Goal: Information Seeking & Learning: Learn about a topic

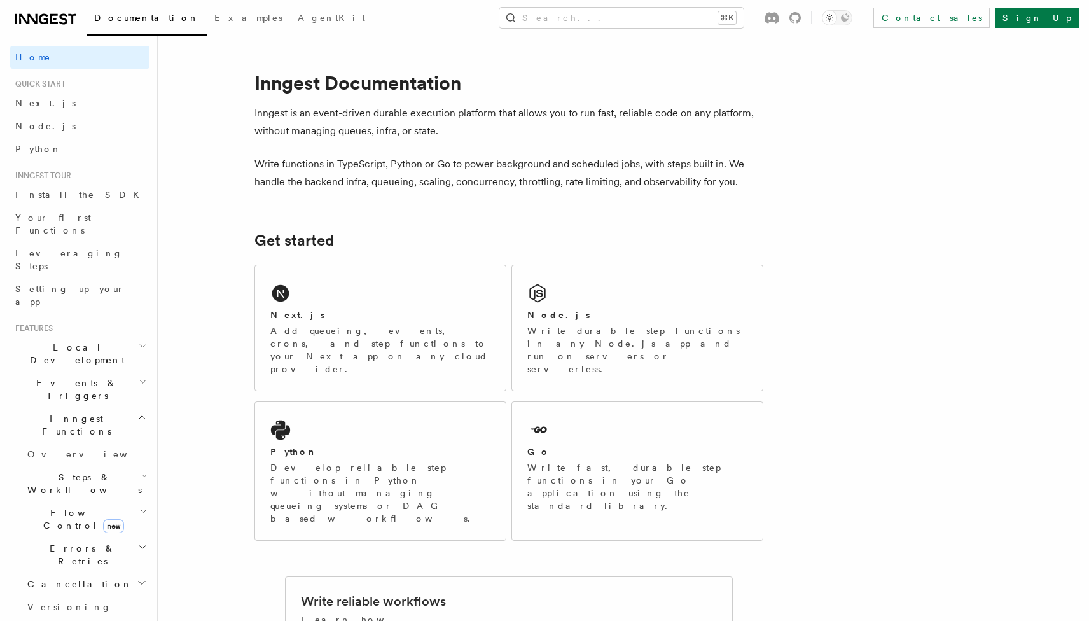
click at [118, 336] on h2 "Local Development" at bounding box center [79, 354] width 139 height 36
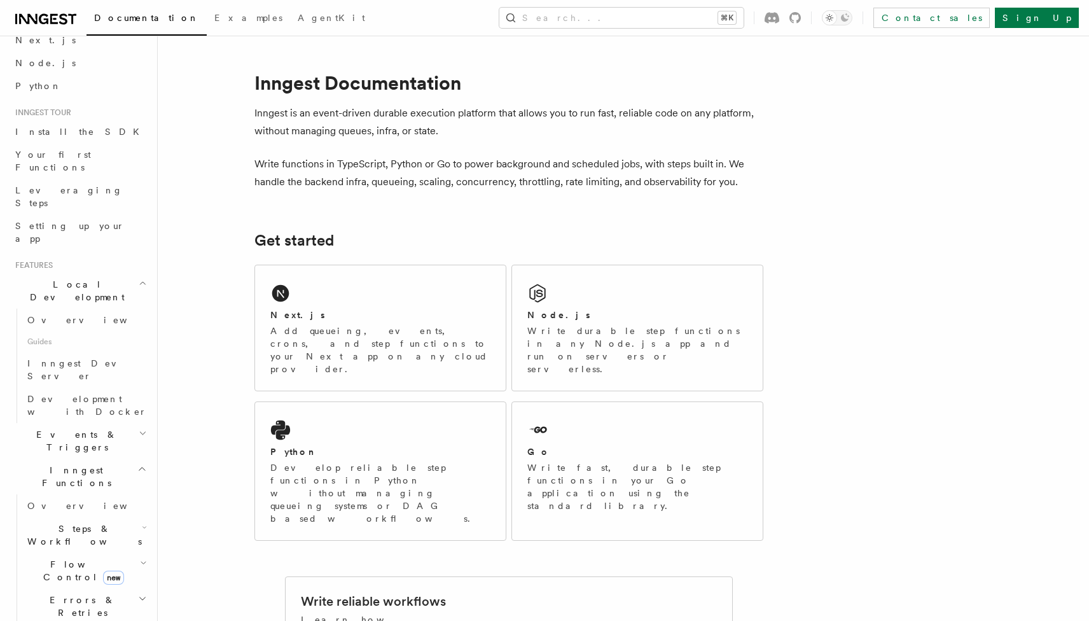
scroll to position [74, 0]
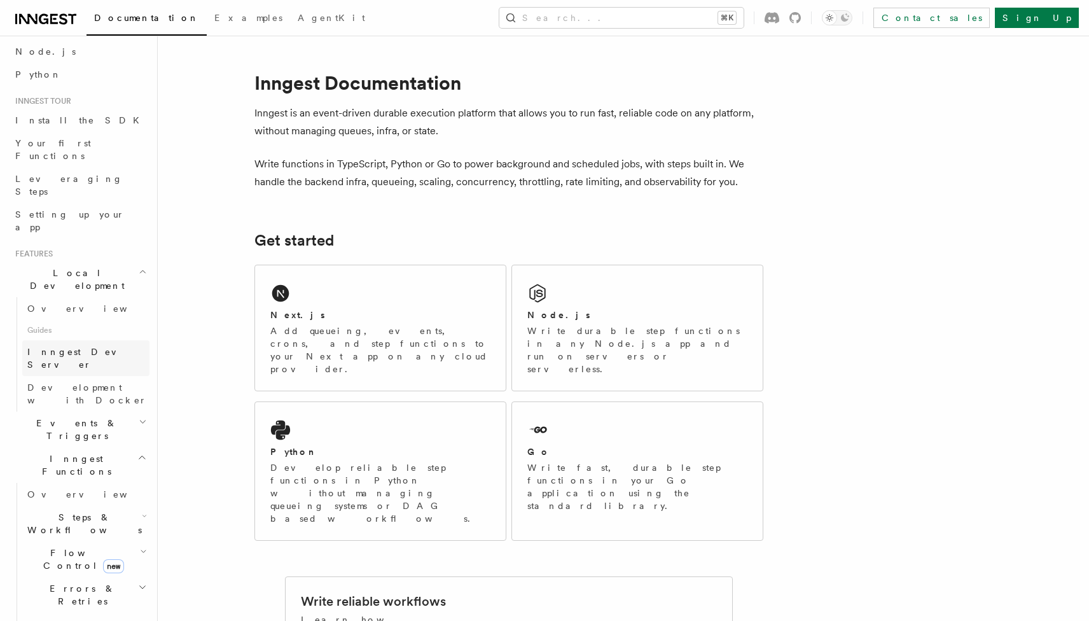
click at [111, 340] on link "Inngest Dev Server" at bounding box center [85, 358] width 127 height 36
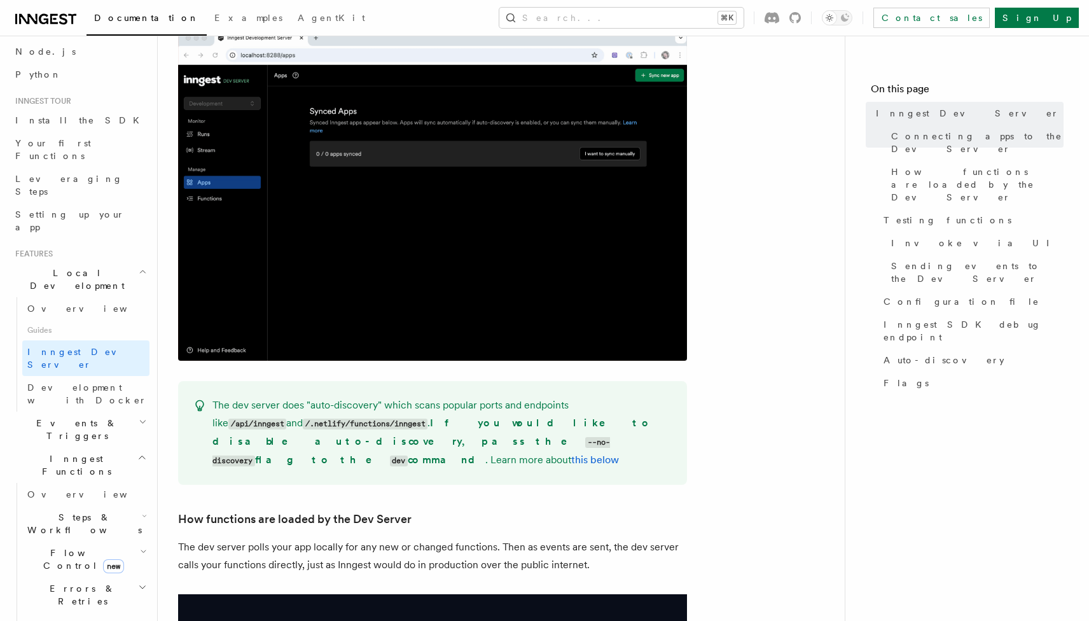
scroll to position [727, 0]
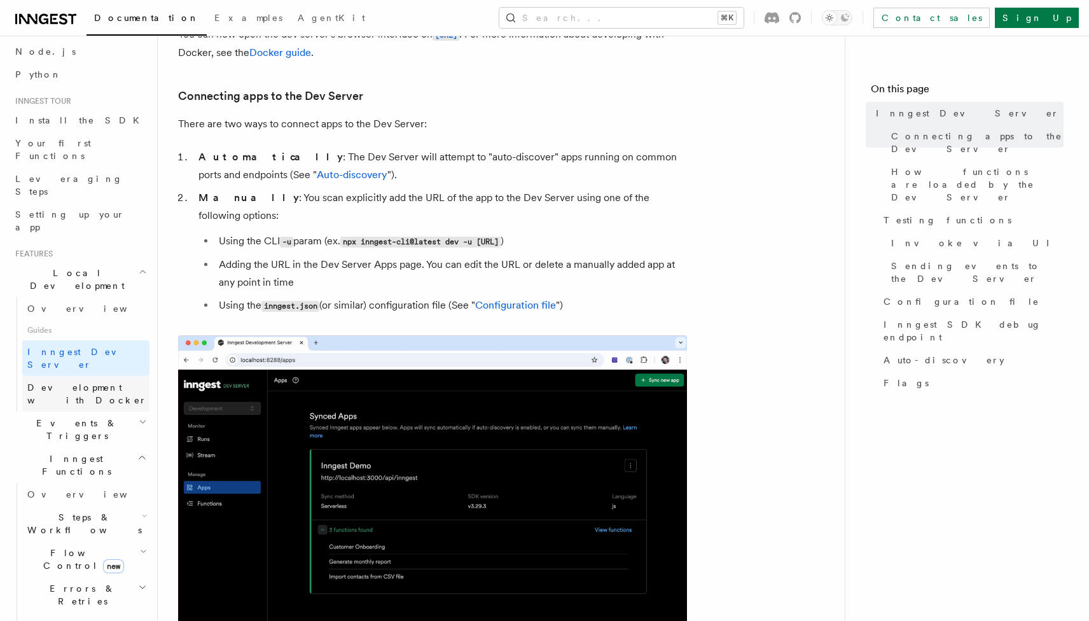
click at [114, 382] on span "Development with Docker" at bounding box center [87, 393] width 120 height 23
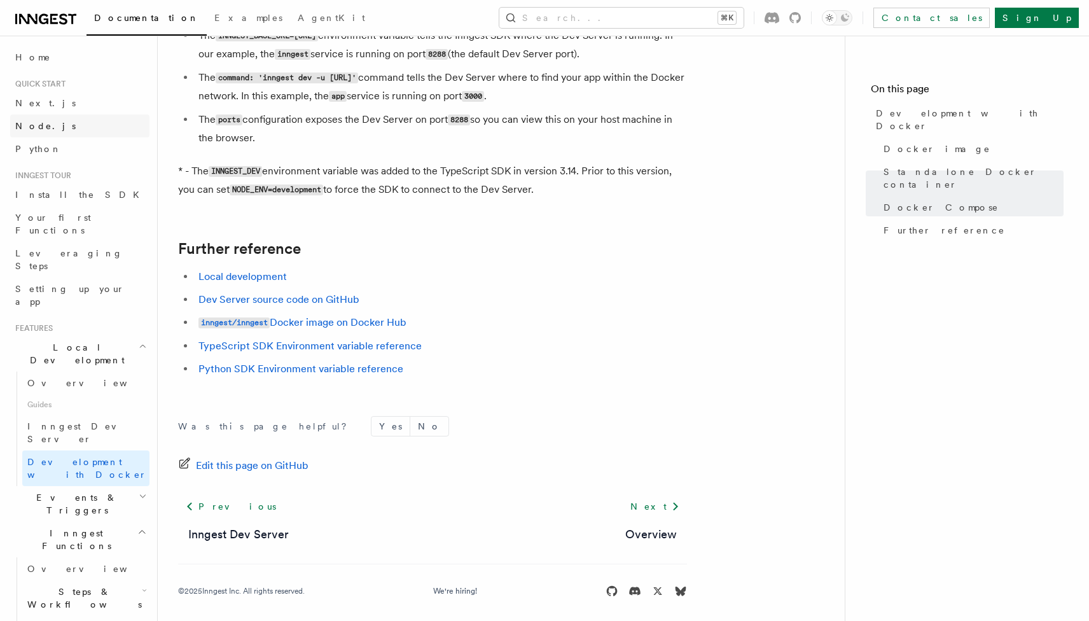
click at [78, 125] on link "Node.js" at bounding box center [79, 125] width 139 height 23
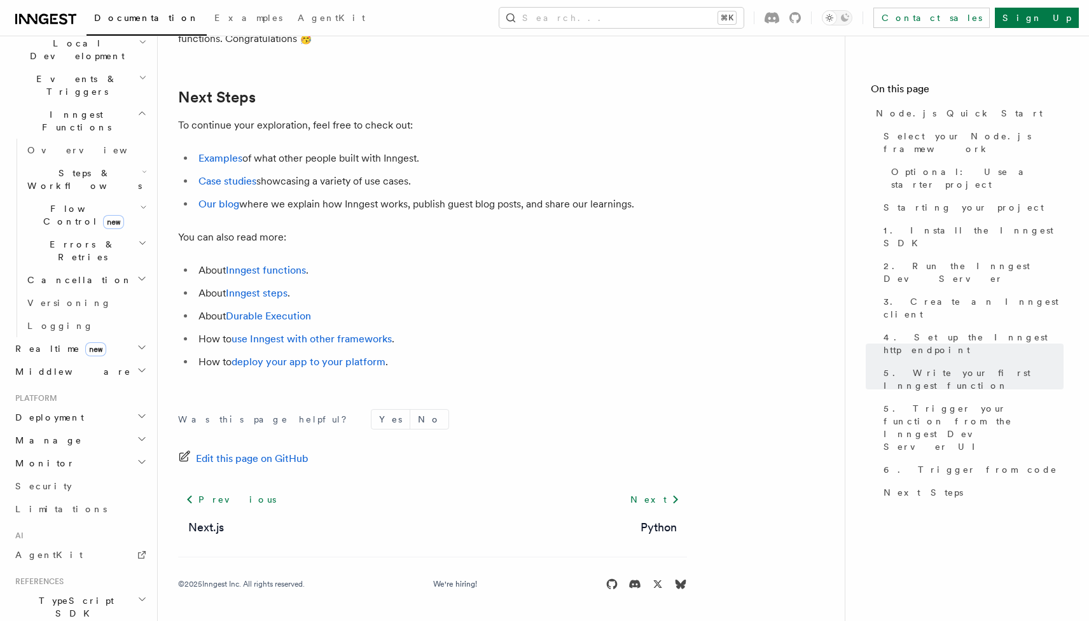
scroll to position [397, 0]
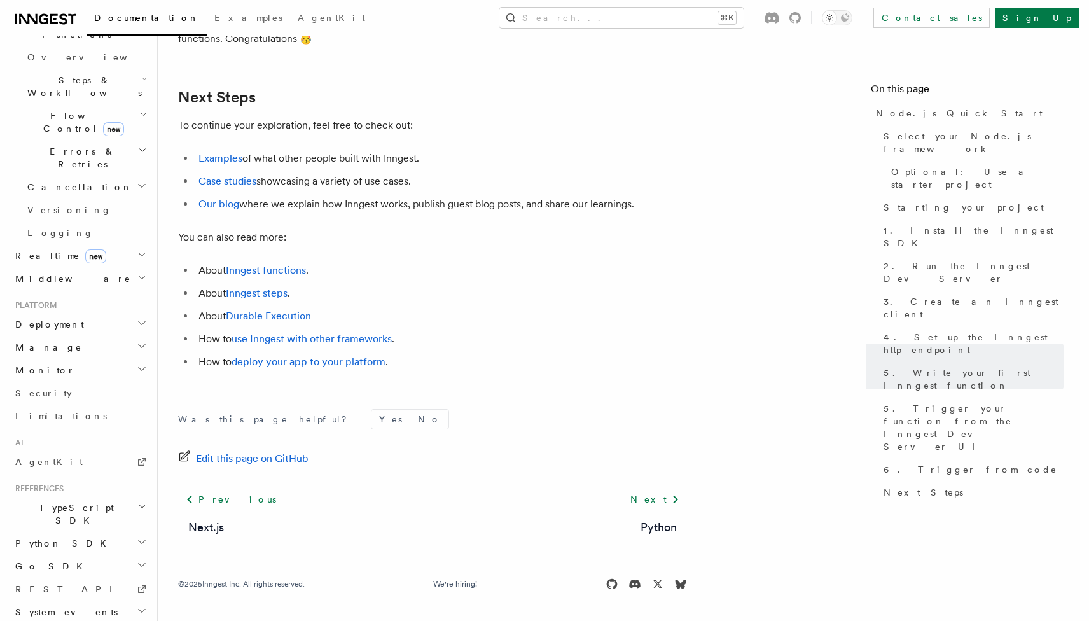
click at [93, 496] on h2 "TypeScript SDK" at bounding box center [79, 514] width 139 height 36
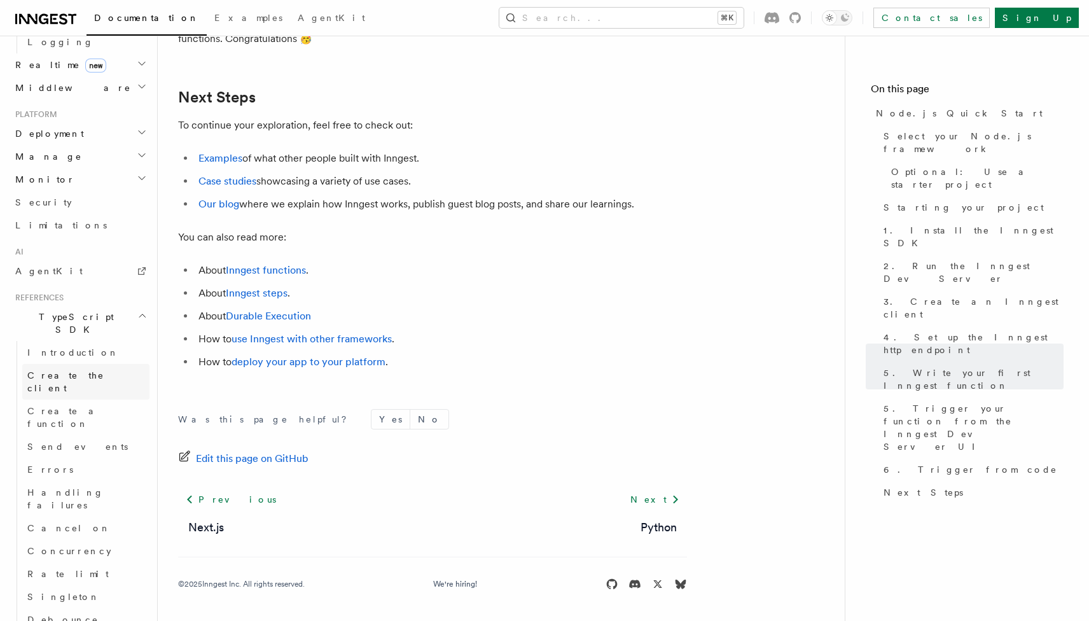
scroll to position [595, 0]
click at [76, 434] on span "Send events" at bounding box center [77, 439] width 100 height 10
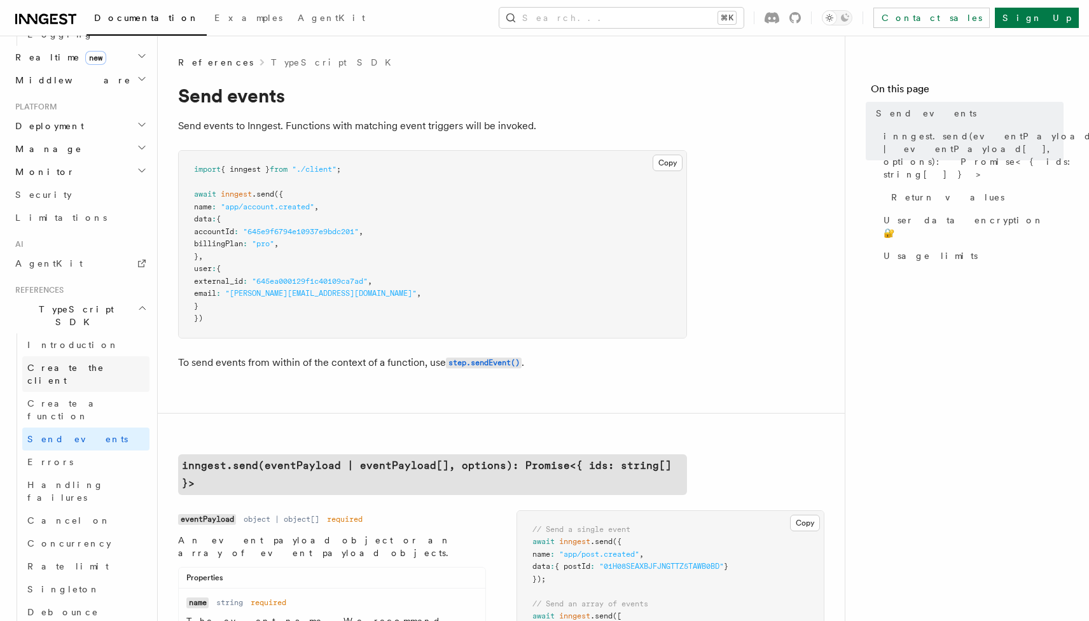
click at [87, 362] on span "Create the client" at bounding box center [65, 373] width 77 height 23
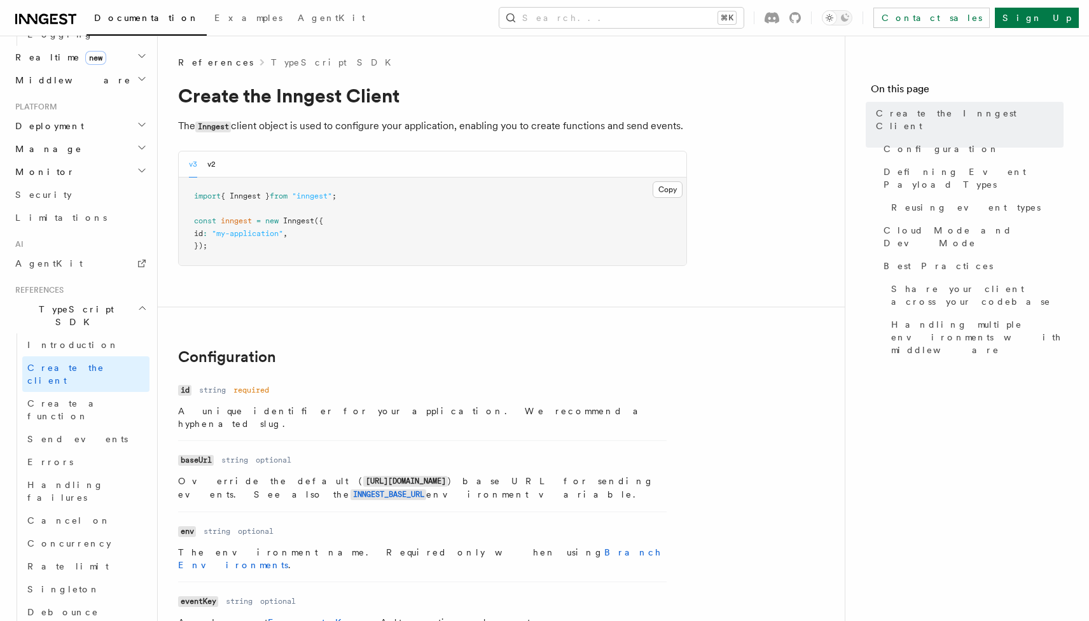
click at [61, 18] on icon at bounding box center [63, 18] width 8 height 11
